Goal: Task Accomplishment & Management: Complete application form

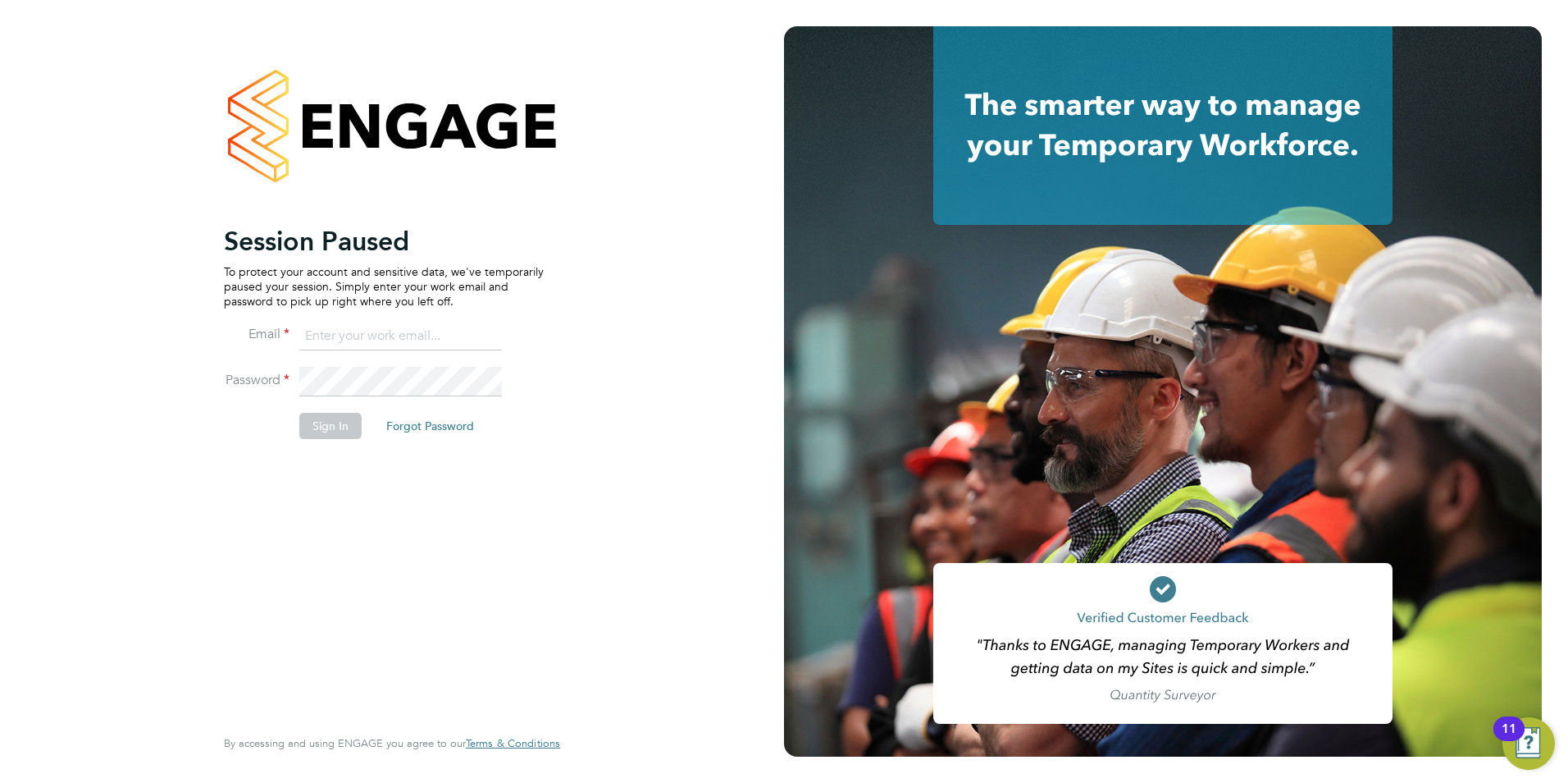
click at [416, 333] on input at bounding box center [401, 336] width 203 height 29
type input "[PERSON_NAME][EMAIL_ADDRESS][PERSON_NAME][DOMAIN_NAME]"
drag, startPoint x: 313, startPoint y: 430, endPoint x: 299, endPoint y: 415, distance: 20.5
click at [314, 430] on button "Sign In" at bounding box center [331, 426] width 62 height 26
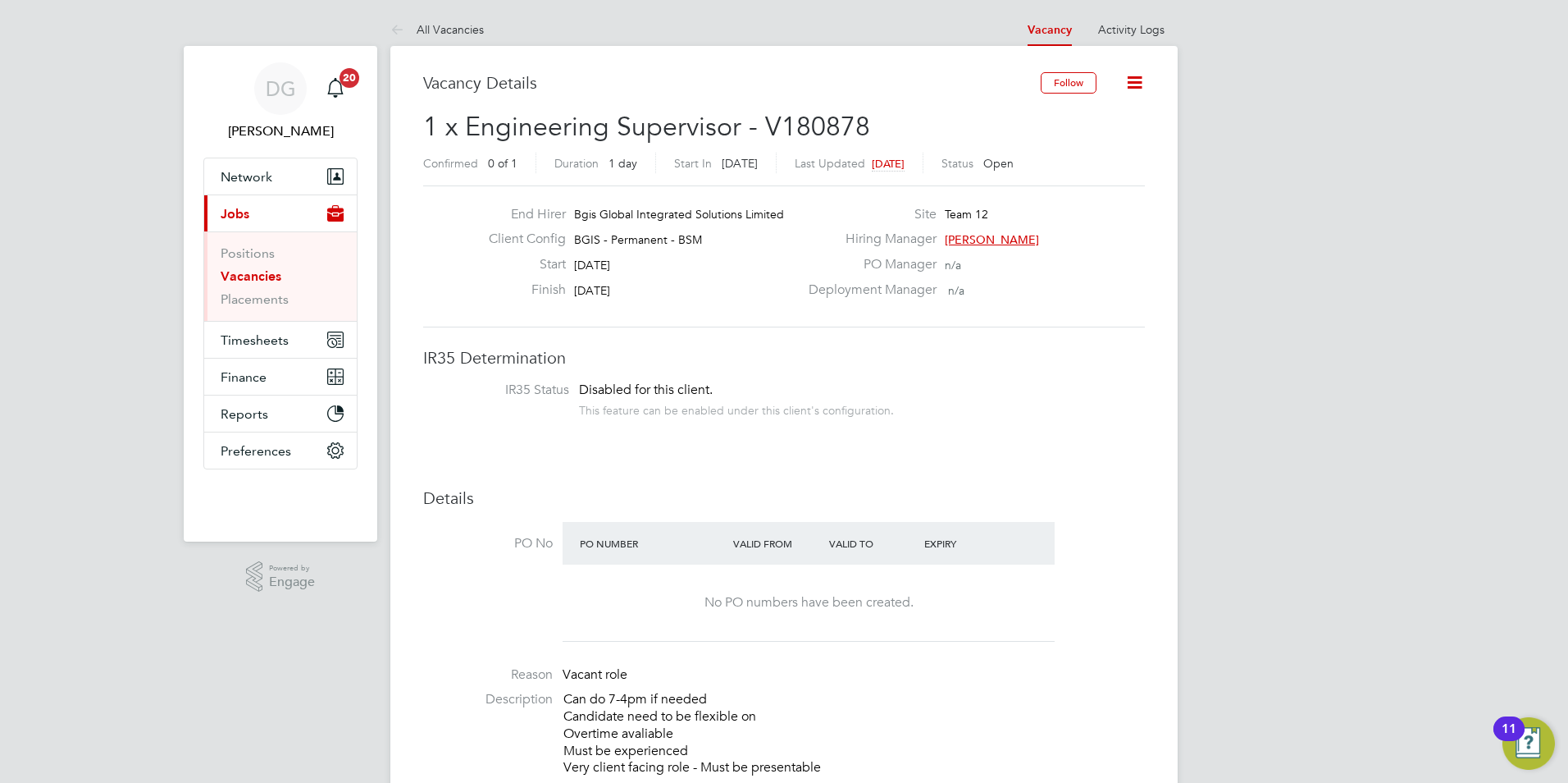
click at [260, 278] on link "Vacancies" at bounding box center [251, 275] width 61 height 16
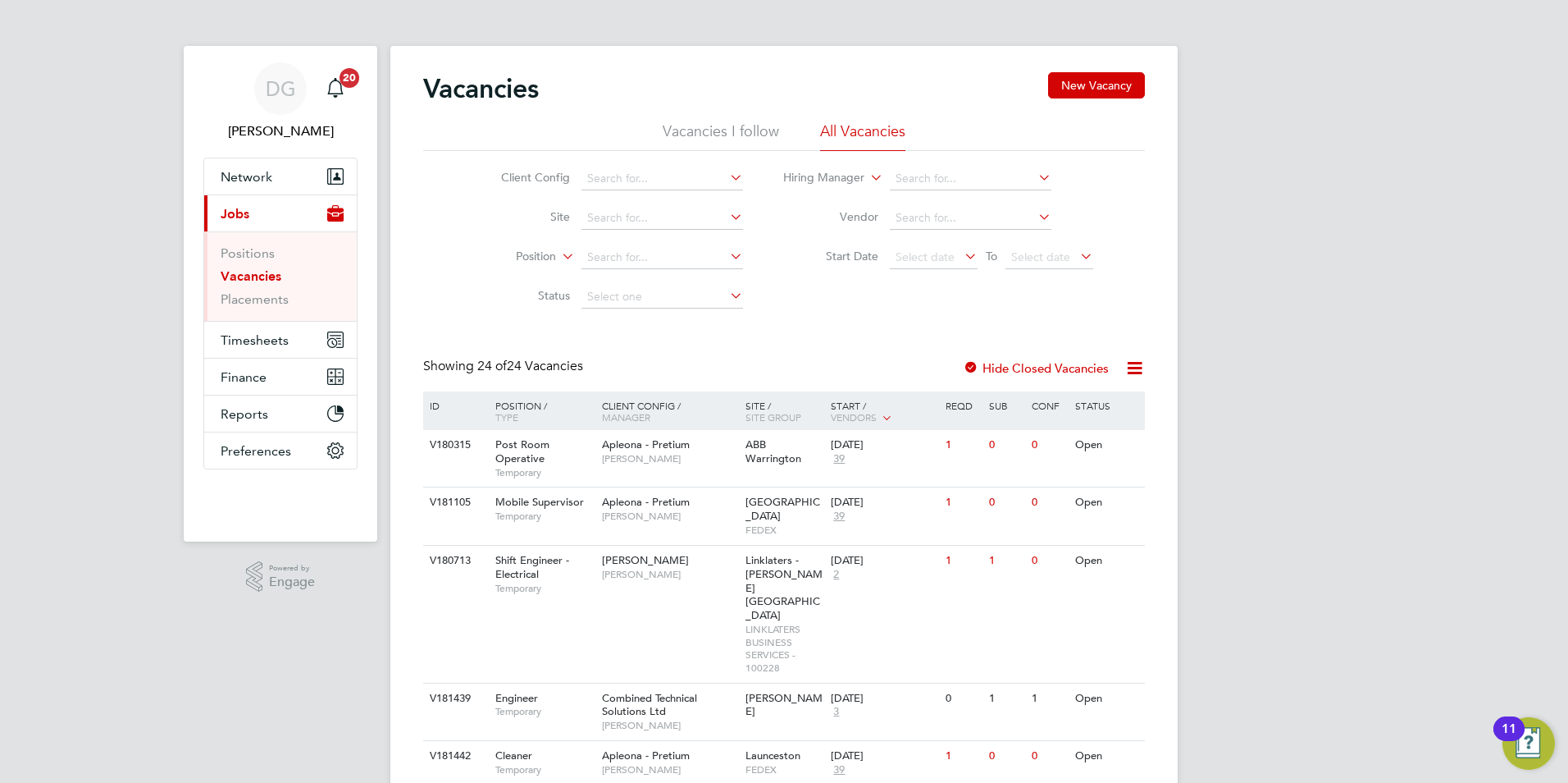
click at [725, 127] on li "Vacancies I follow" at bounding box center [721, 135] width 116 height 29
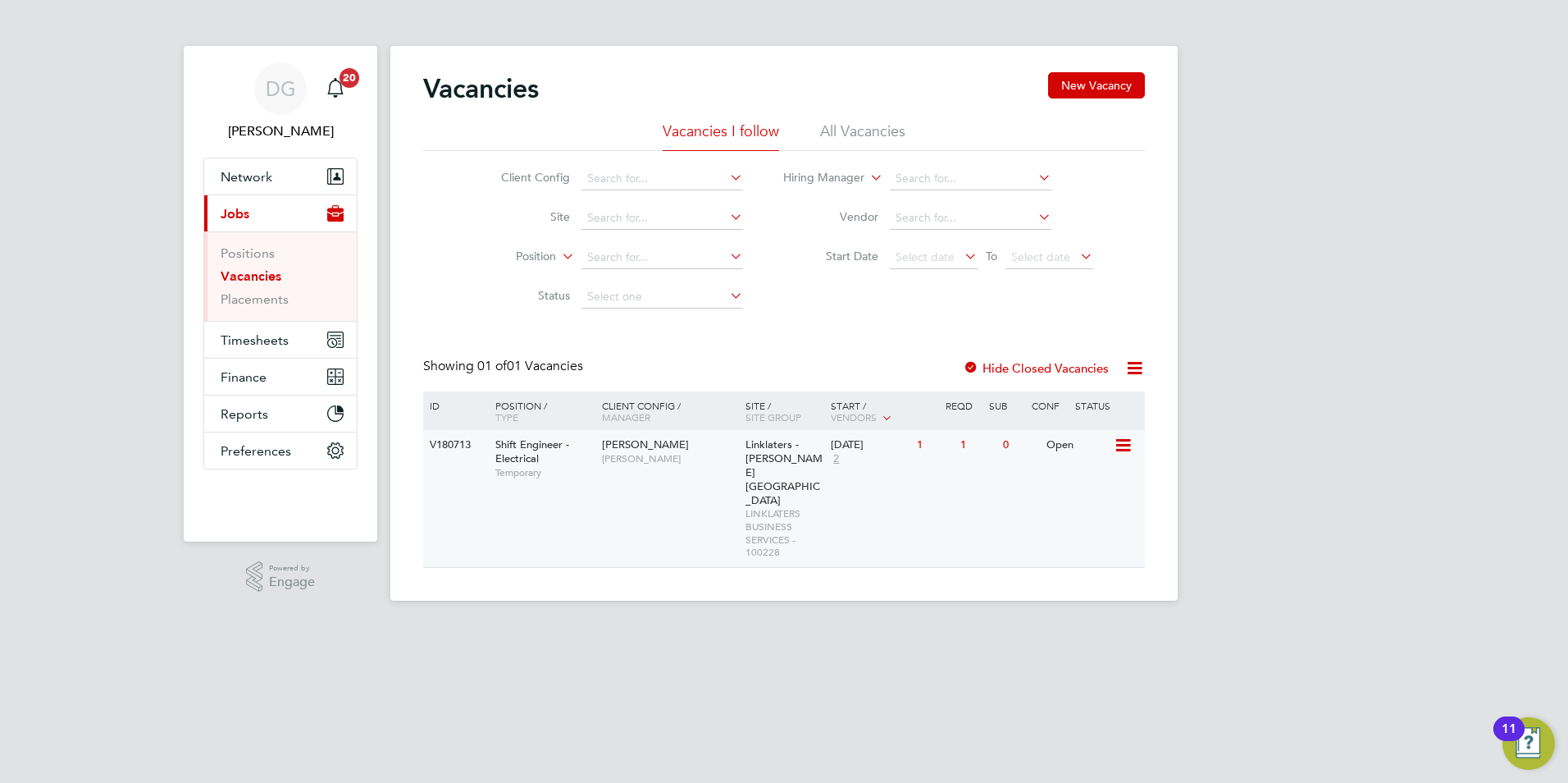
click at [673, 494] on div "V180713 Shift Engineer - Electrical Temporary [PERSON_NAME] [PERSON_NAME] Linkl…" at bounding box center [784, 498] width 722 height 137
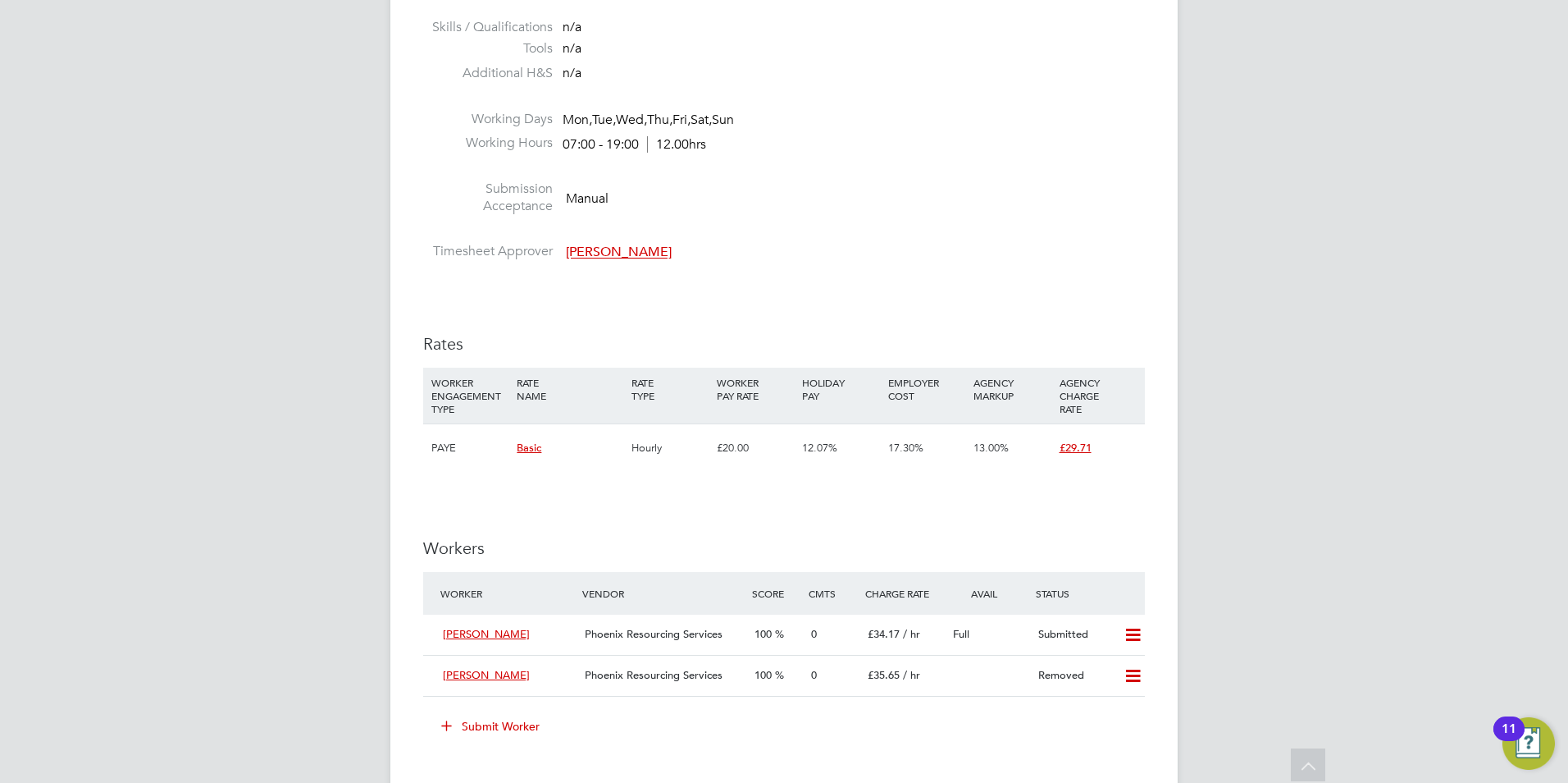
scroll to position [2051, 0]
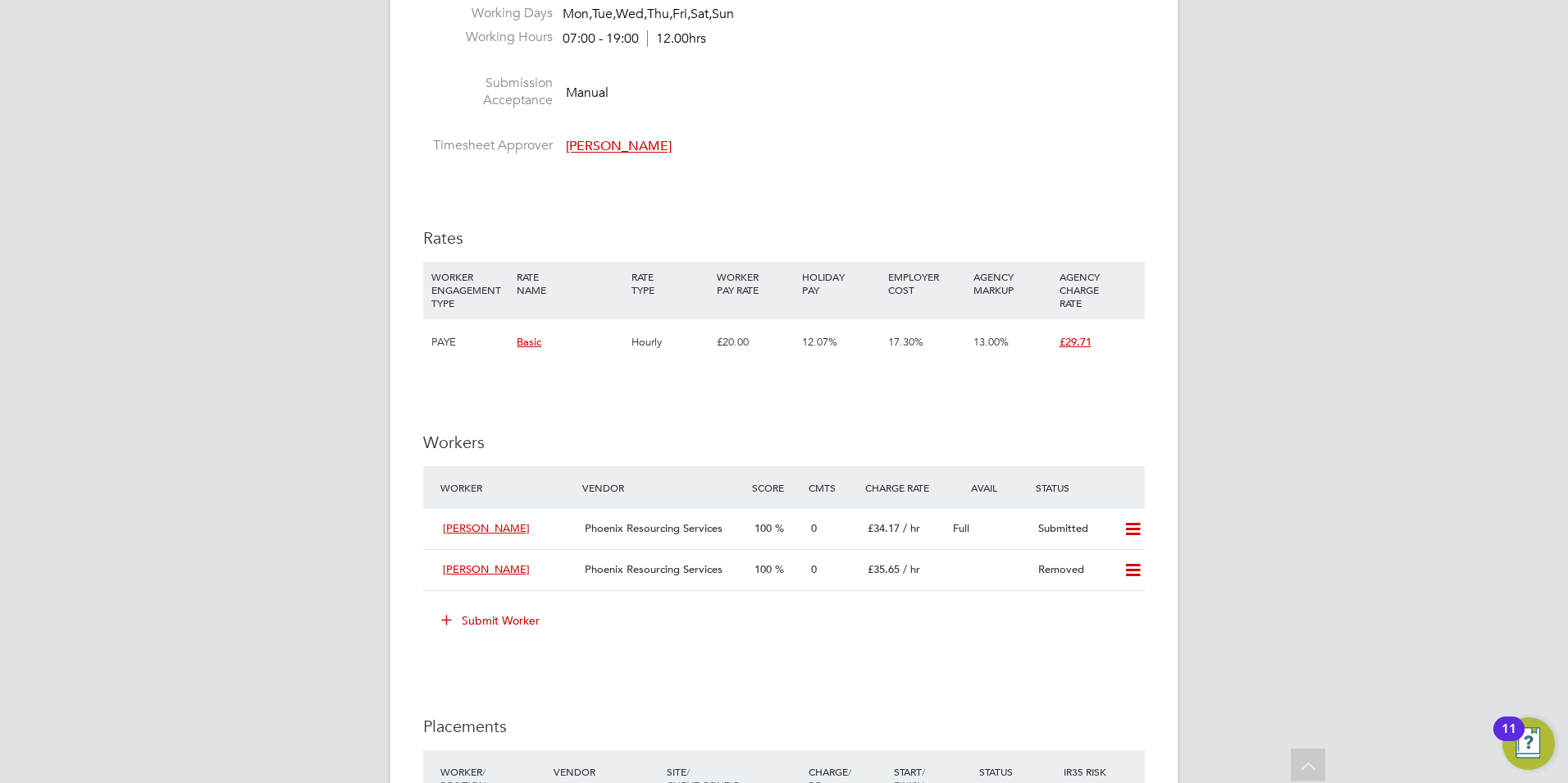
click at [501, 616] on button "Submit Worker" at bounding box center [490, 620] width 123 height 26
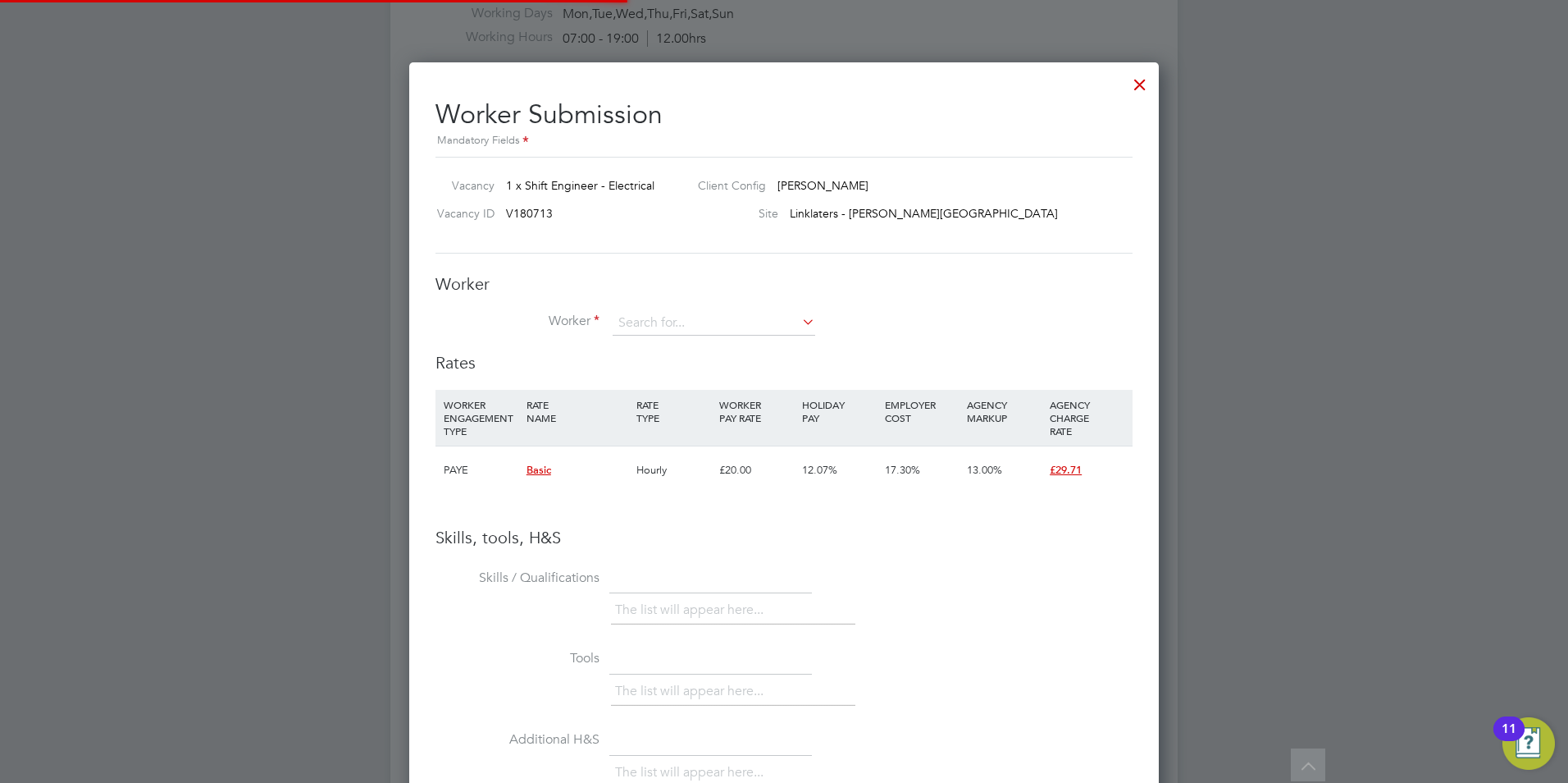
scroll to position [1037, 751]
click at [675, 321] on input at bounding box center [714, 323] width 203 height 24
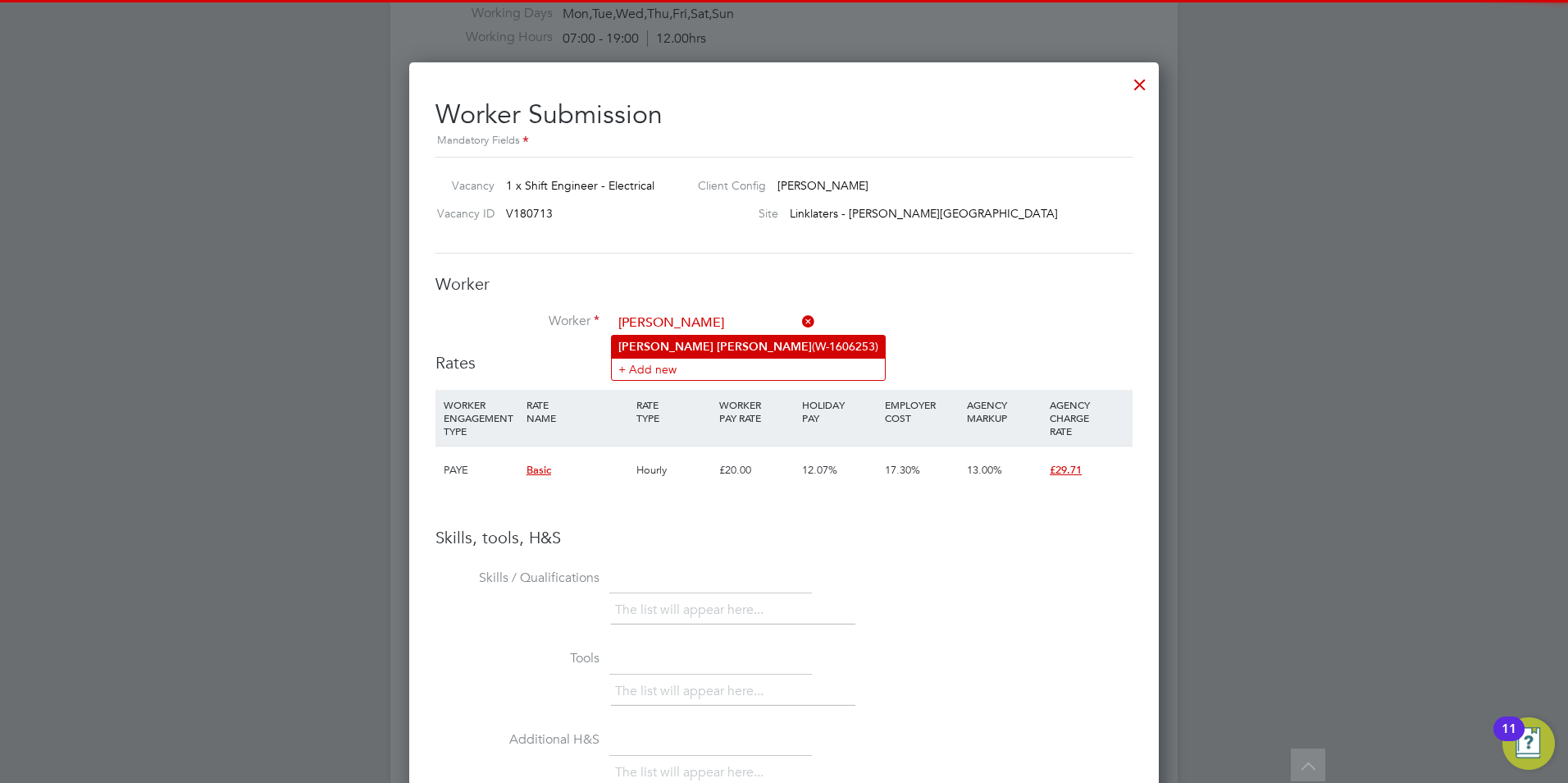
click at [712, 347] on li "Khalid Hamid (W-1606253)" at bounding box center [748, 347] width 273 height 23
type input "Khalid Hamid (W-1606253)"
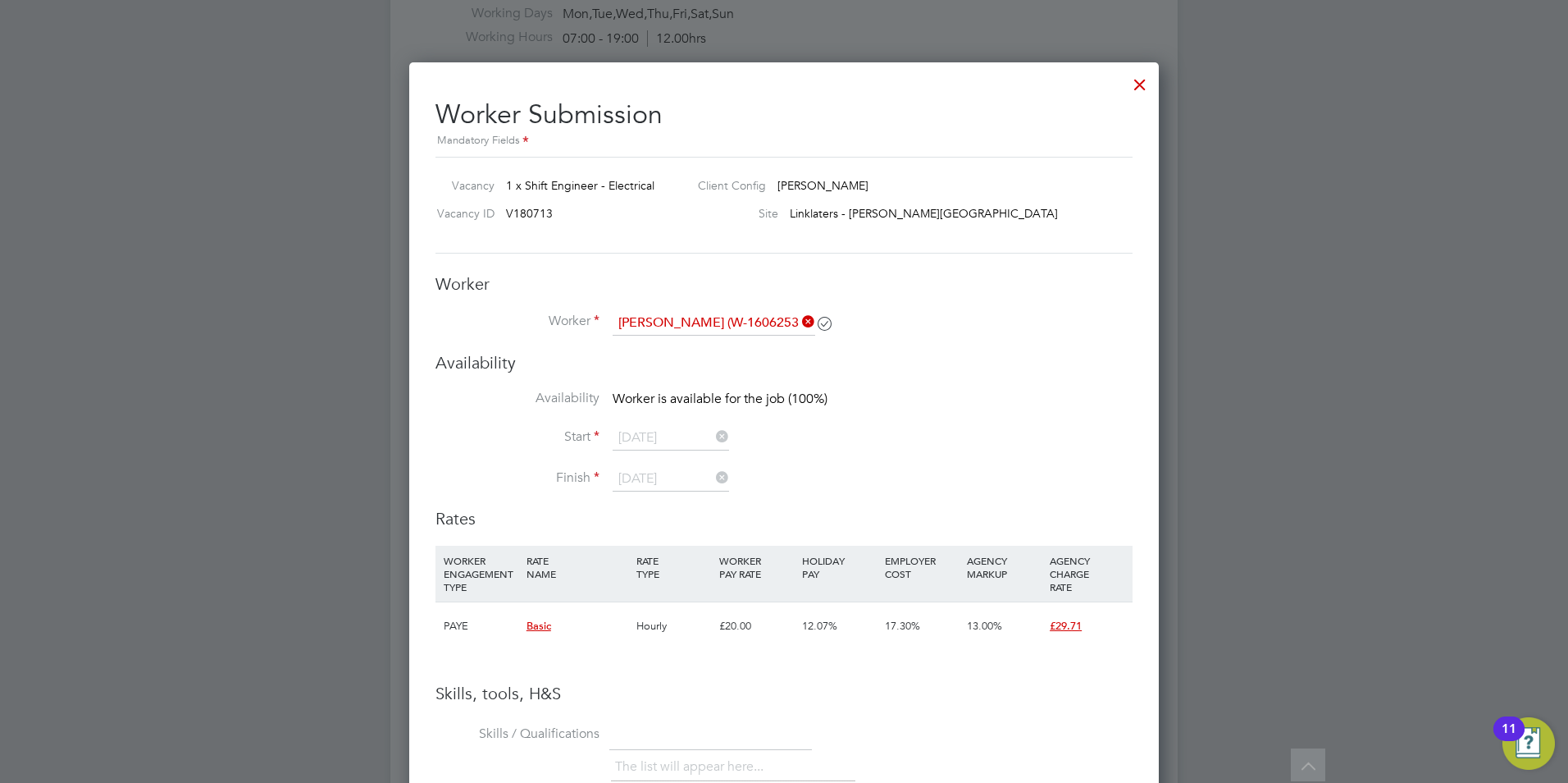
scroll to position [1193, 751]
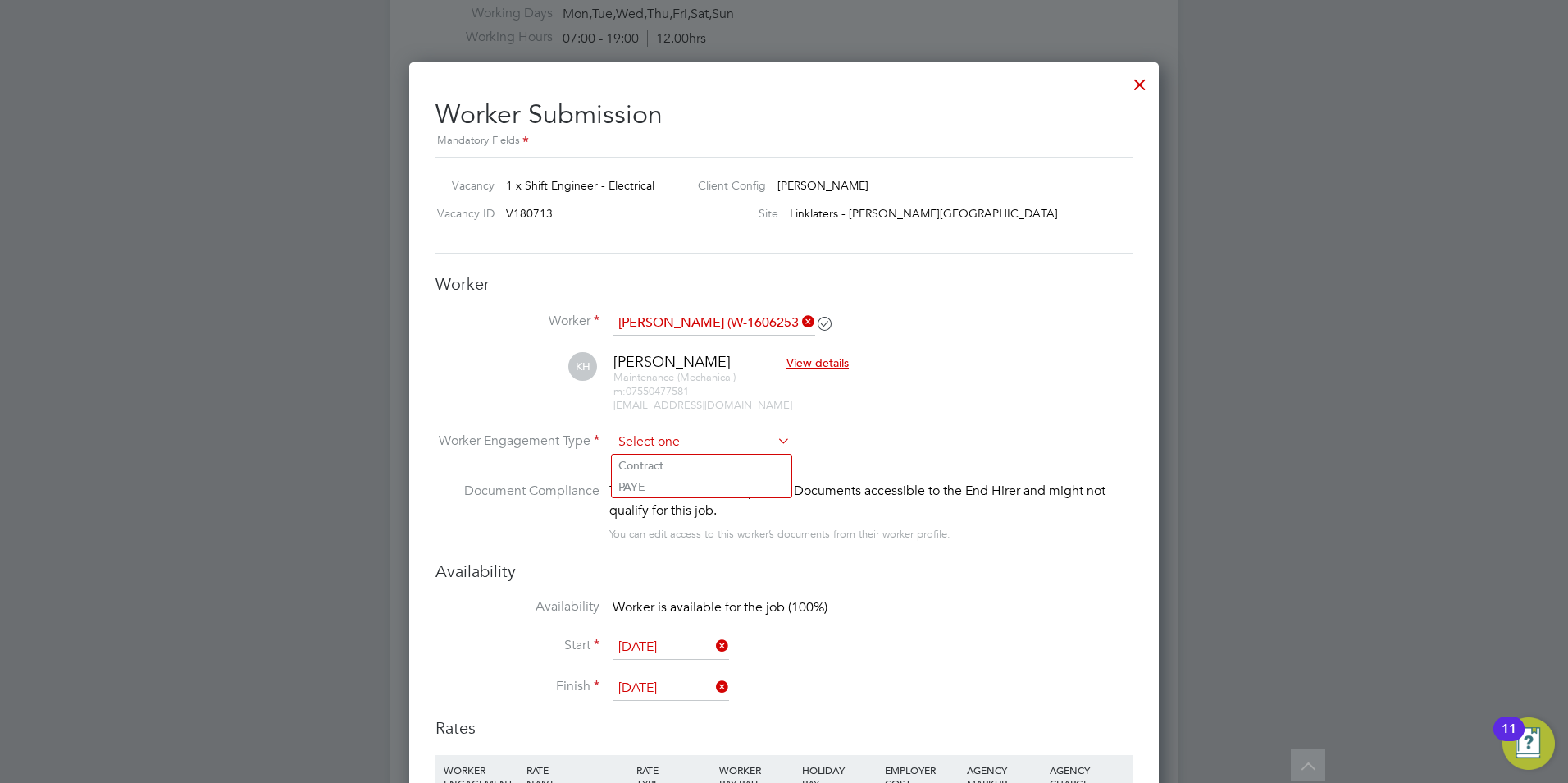
click at [747, 437] on input at bounding box center [701, 442] width 178 height 24
click at [684, 472] on li "Contract" at bounding box center [701, 465] width 179 height 22
type input "Contract"
click at [695, 446] on input at bounding box center [701, 442] width 178 height 24
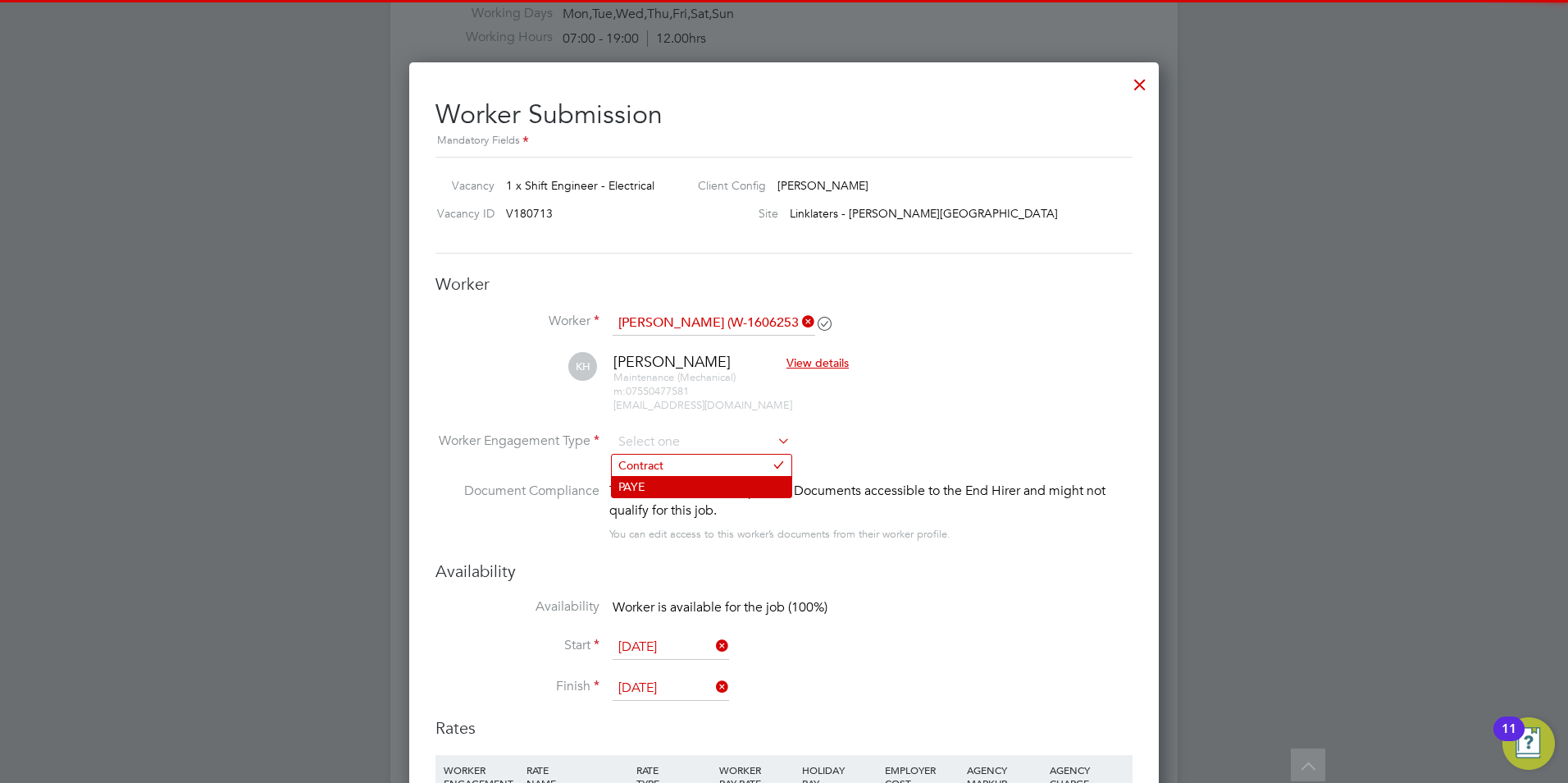
click at [674, 478] on li "PAYE" at bounding box center [701, 486] width 179 height 22
type input "PAYE"
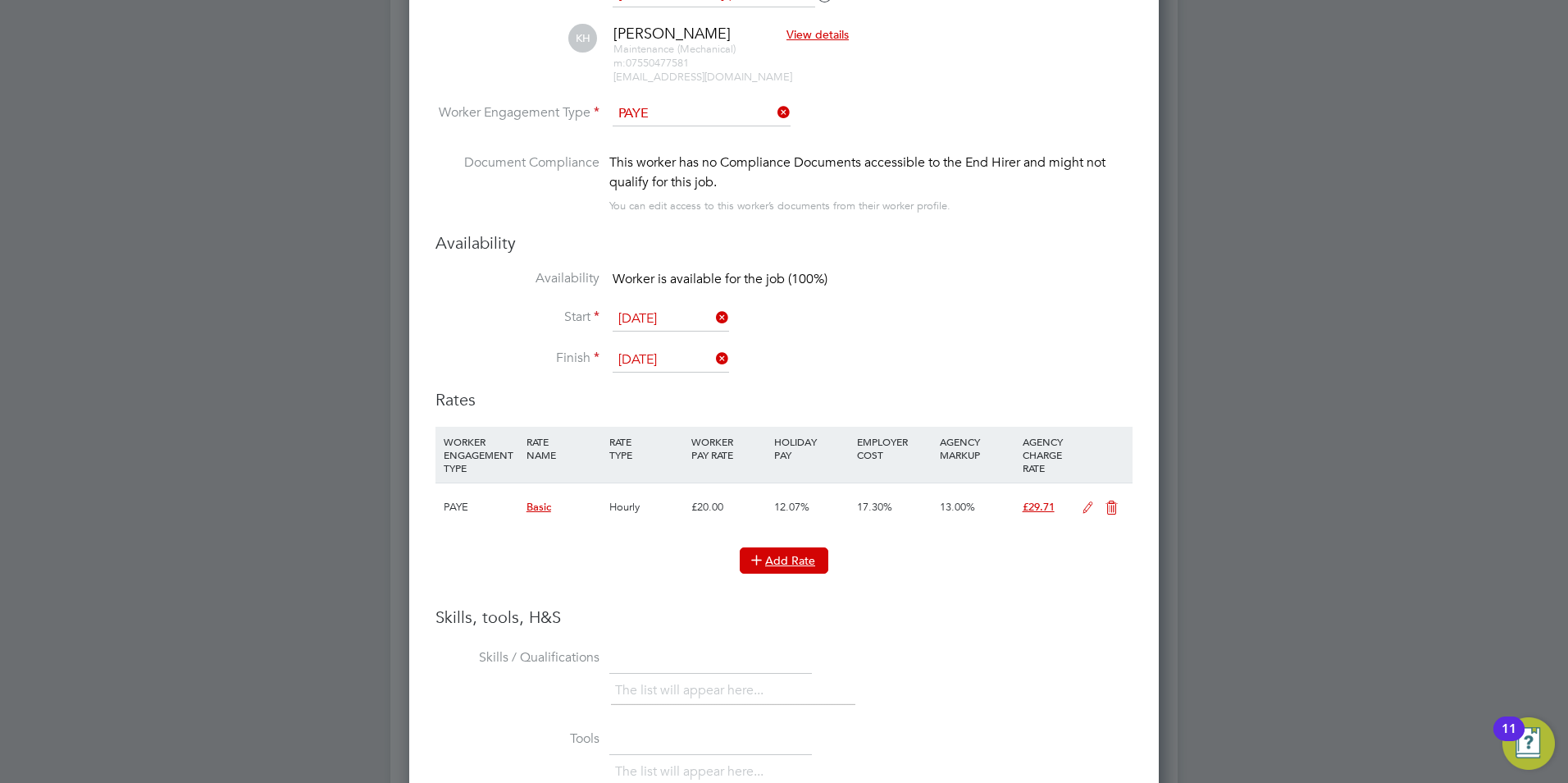
click at [764, 572] on button "Add Rate" at bounding box center [784, 560] width 88 height 26
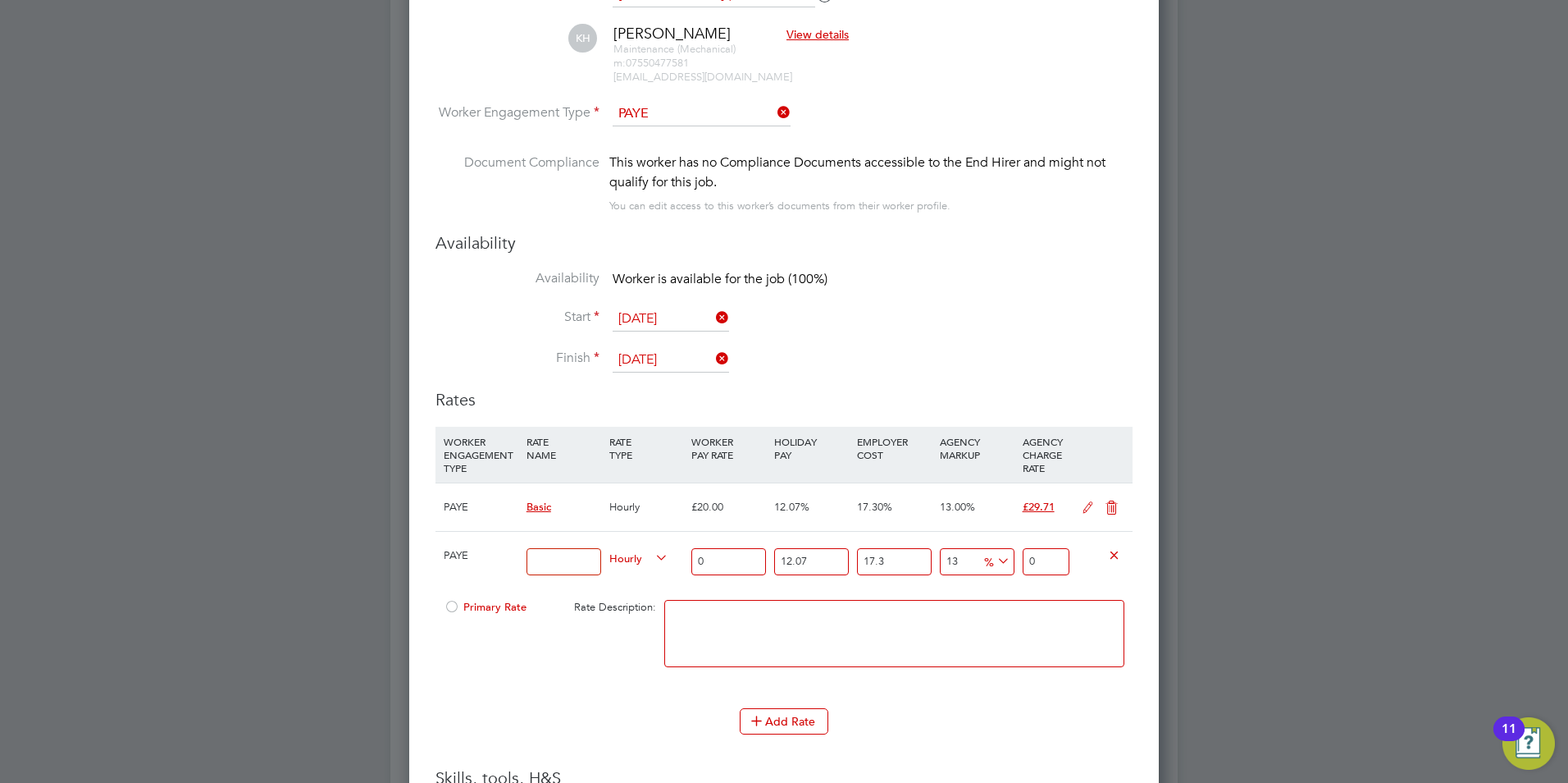
click at [531, 561] on input at bounding box center [563, 561] width 74 height 27
click at [538, 566] on input at bounding box center [563, 561] width 74 height 27
type input "BASIC"
click at [737, 561] on input "0" at bounding box center [728, 561] width 74 height 27
type input "2"
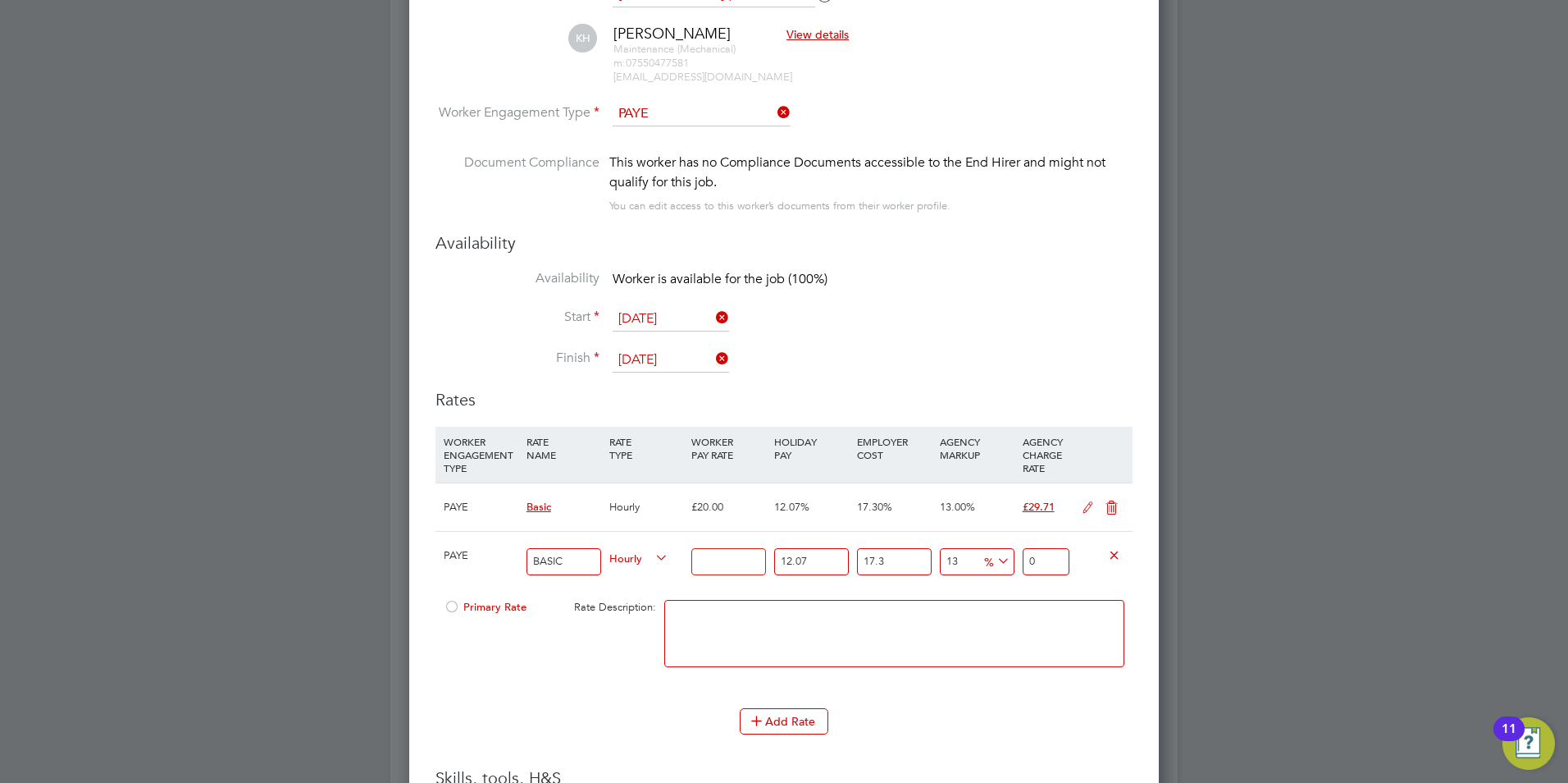
type input "2.970953286"
type input "24"
type input "35.651439432"
type input "24"
click at [605, 649] on div "Primary Rate Rate Description:" at bounding box center [784, 641] width 697 height 100
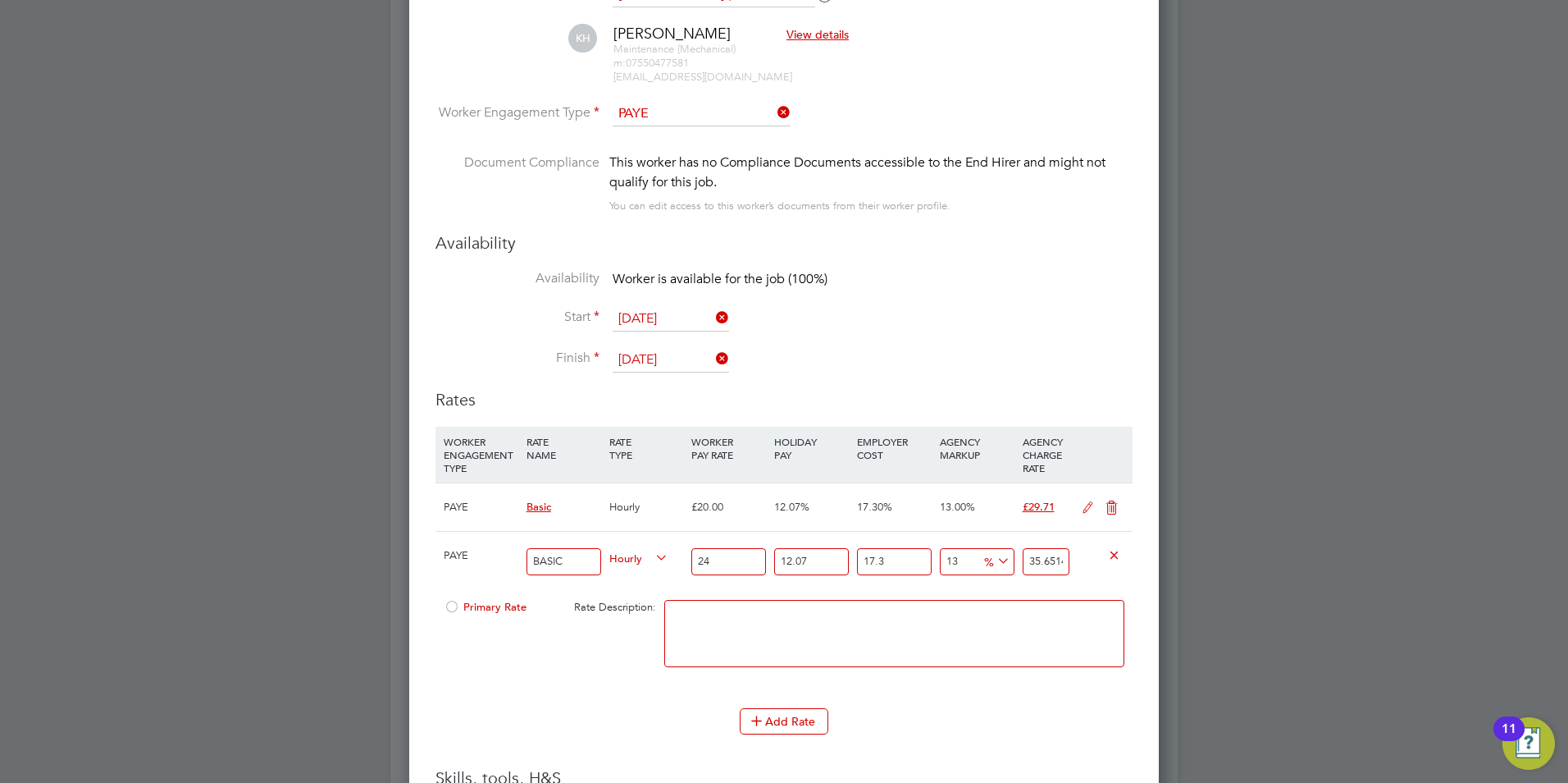
click at [448, 606] on div at bounding box center [451, 611] width 16 height 12
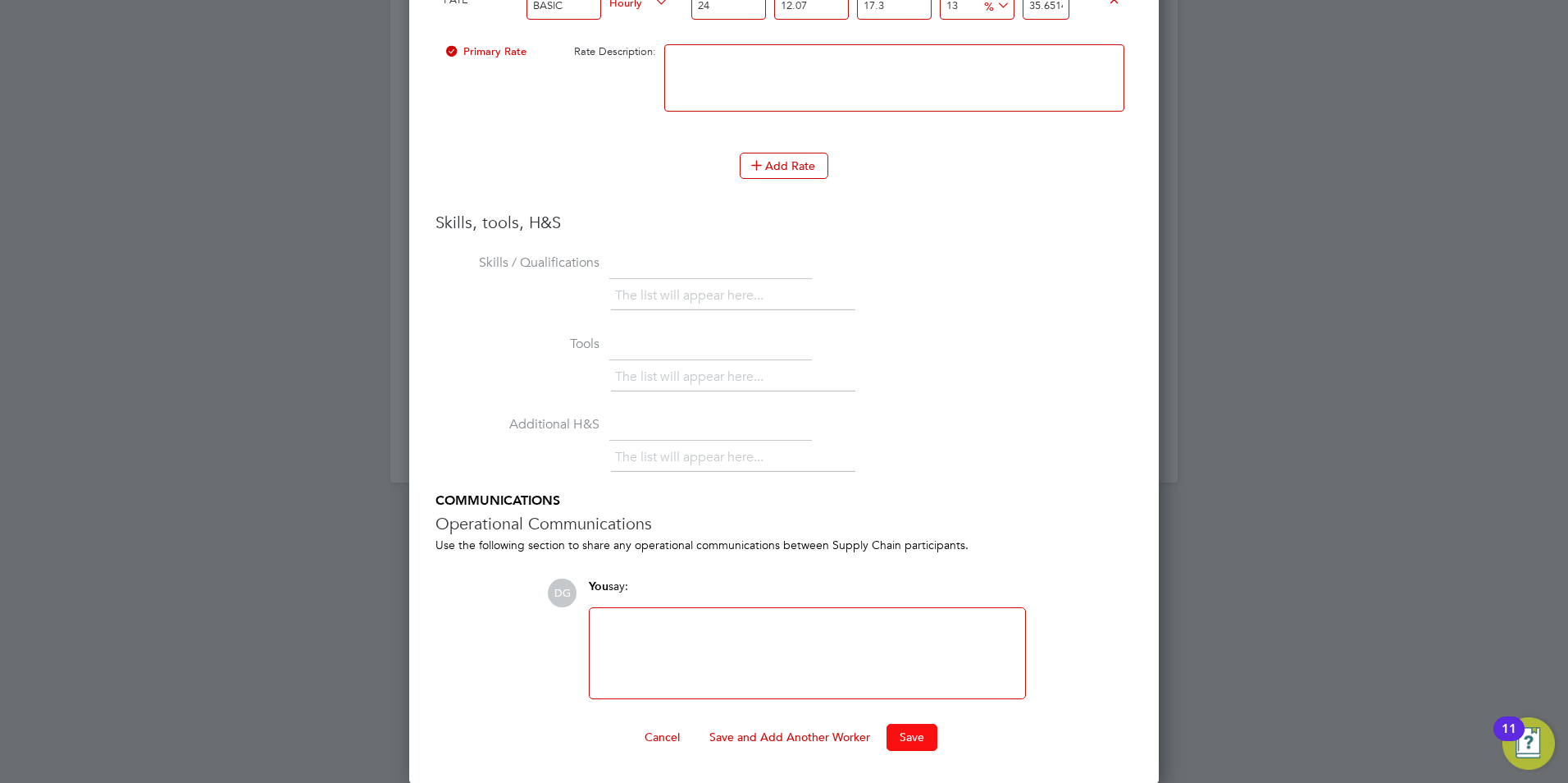
click at [908, 733] on button "Save" at bounding box center [912, 737] width 51 height 26
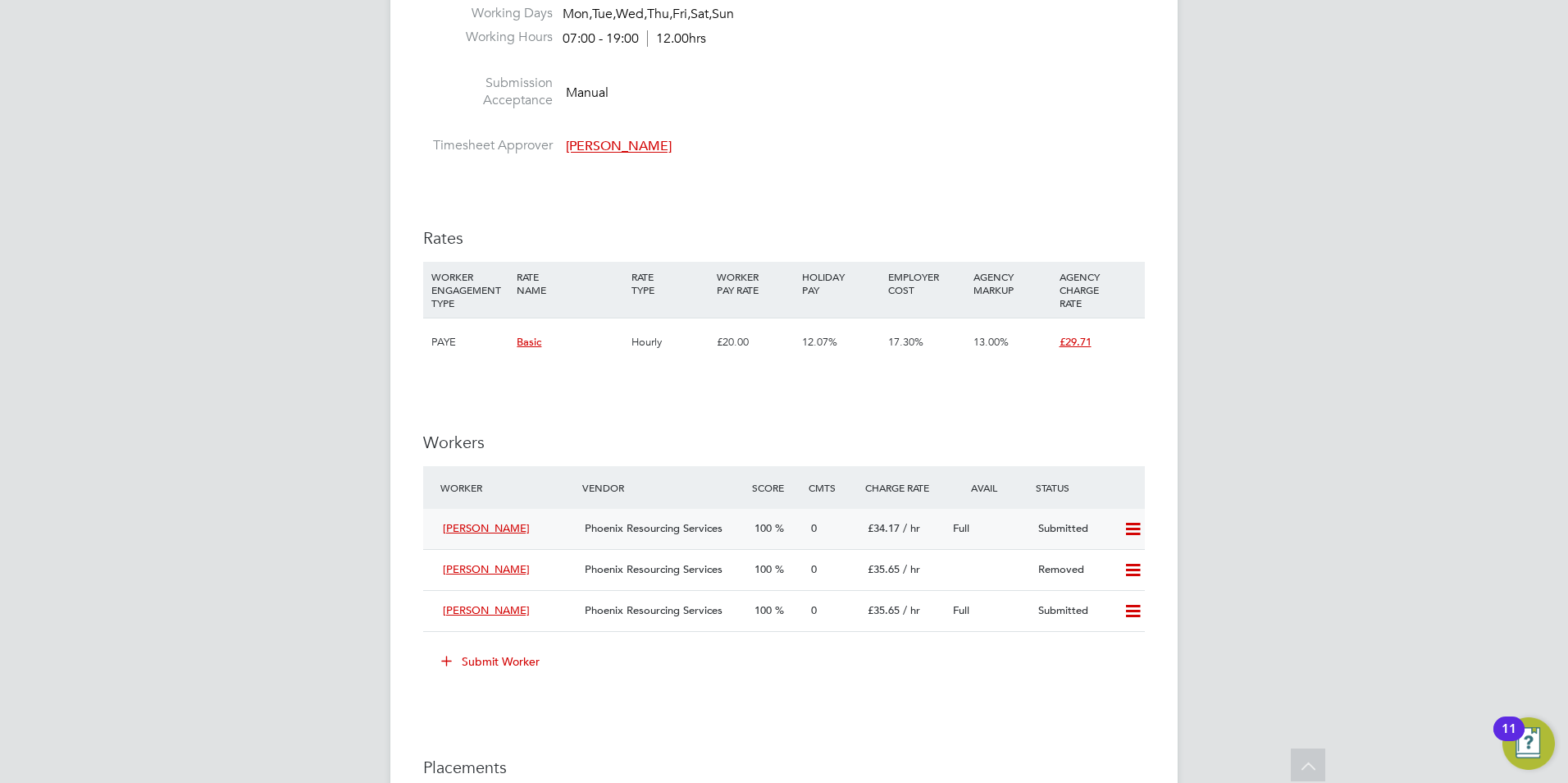
click at [1126, 525] on icon at bounding box center [1133, 529] width 21 height 13
click at [1094, 572] on li "Remove" at bounding box center [1109, 563] width 63 height 23
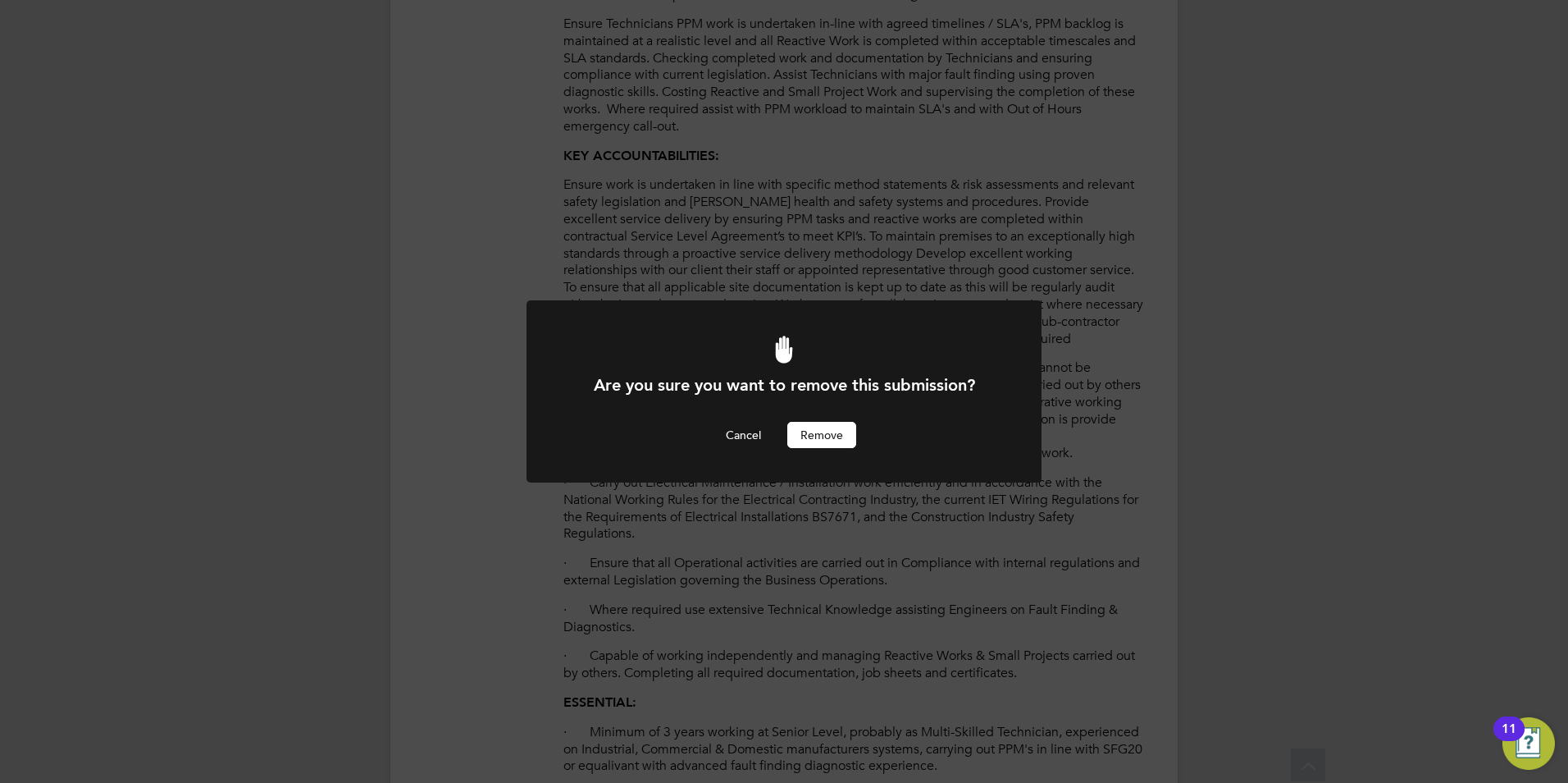
click at [817, 432] on button "Remove" at bounding box center [821, 435] width 69 height 26
